Goal: Navigation & Orientation: Find specific page/section

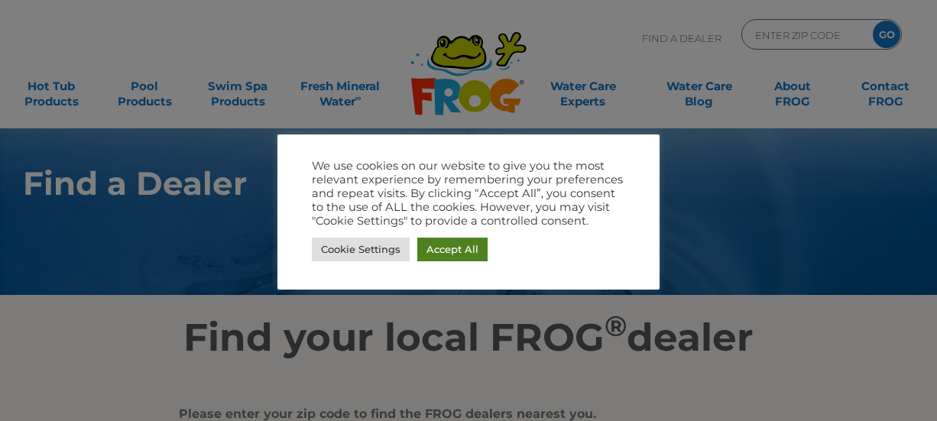
click at [473, 252] on link "Accept All" at bounding box center [452, 250] width 70 height 24
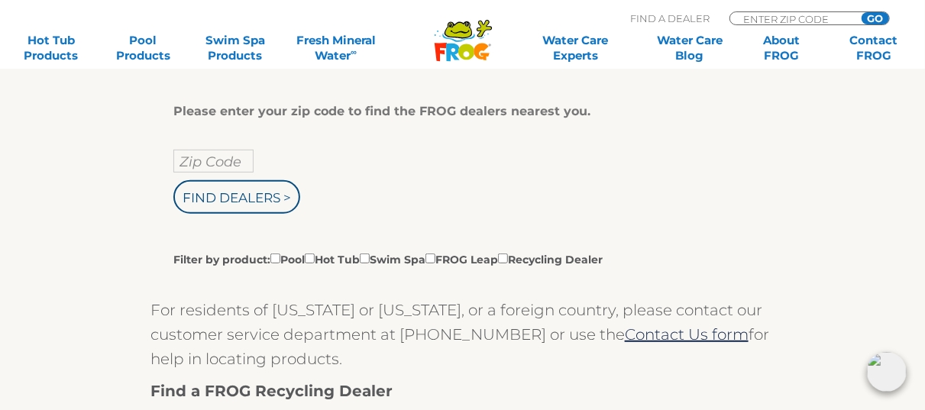
scroll to position [306, 0]
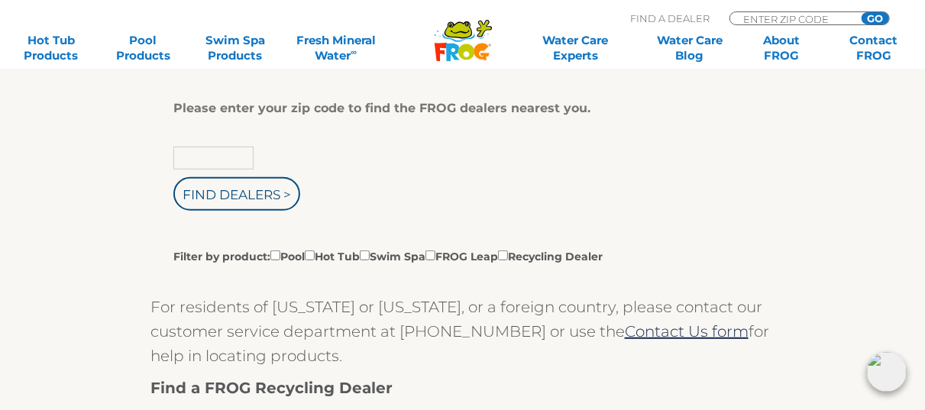
click at [223, 160] on input "text" at bounding box center [213, 158] width 80 height 23
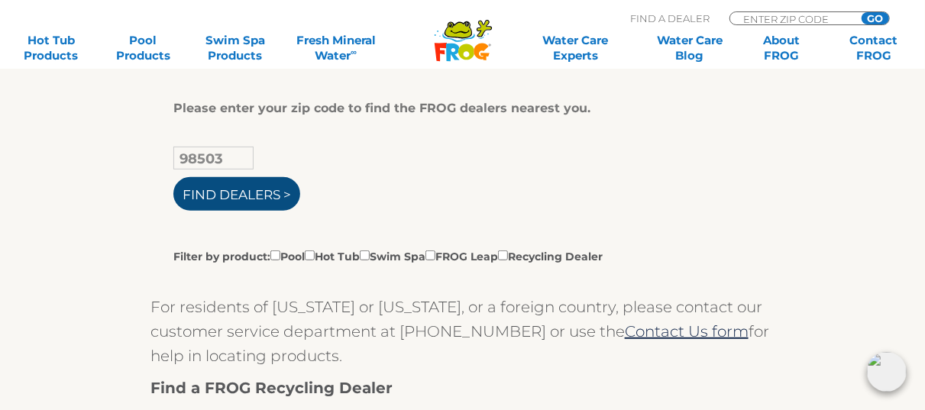
type input "98503"
click at [253, 193] on input "Find Dealers >" at bounding box center [236, 194] width 127 height 34
